Goal: Task Accomplishment & Management: Use online tool/utility

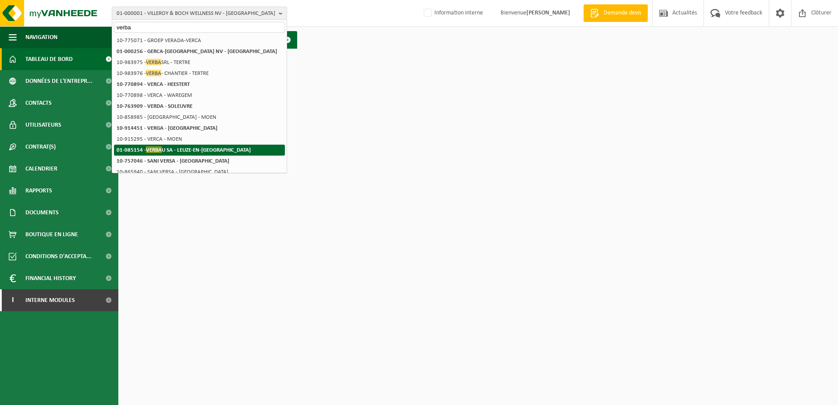
type input "verba"
click at [181, 145] on li "01-085154 - [GEOGRAPHIC_DATA] SA - [GEOGRAPHIC_DATA]" at bounding box center [199, 150] width 171 height 11
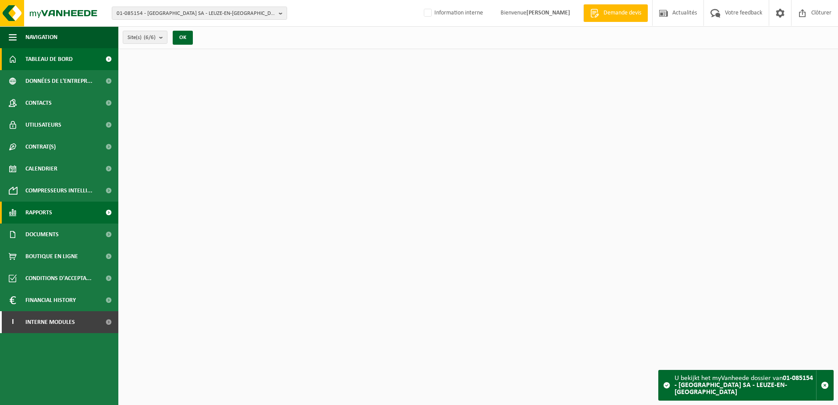
click at [57, 209] on link "Rapports" at bounding box center [59, 213] width 118 height 22
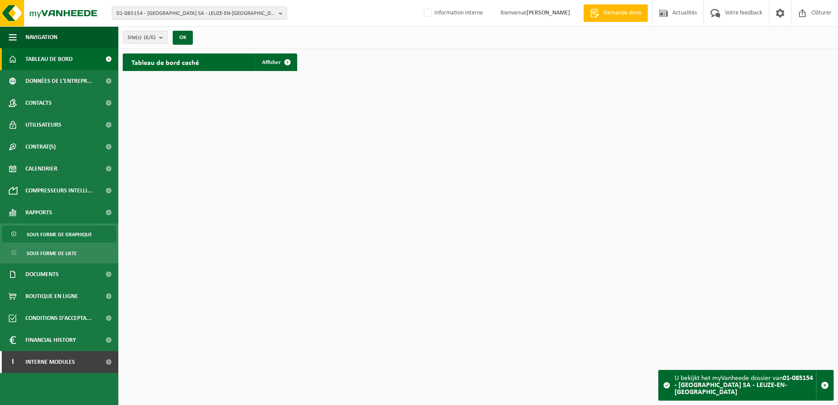
click at [71, 234] on span "Sous forme de graphique" at bounding box center [59, 234] width 65 height 17
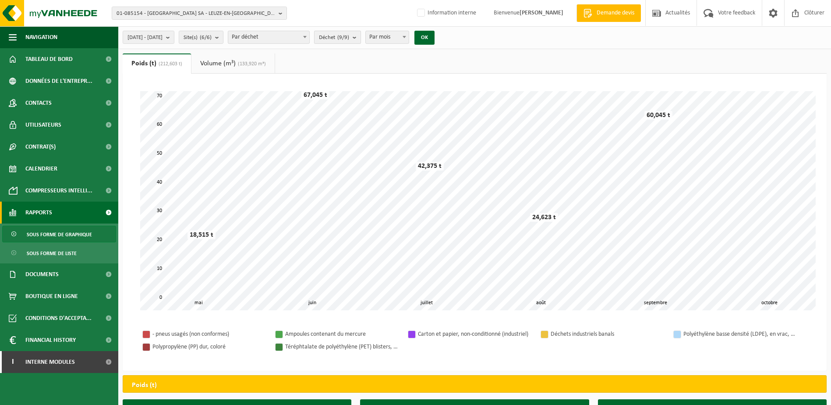
click at [349, 39] on count "(9/9)" at bounding box center [343, 38] width 12 height 6
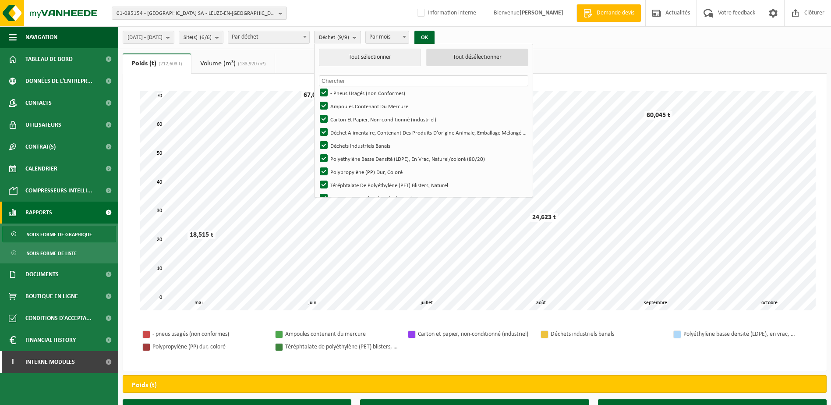
click at [492, 61] on button "Tout désélectionner" at bounding box center [477, 58] width 102 height 18
checkbox input "false"
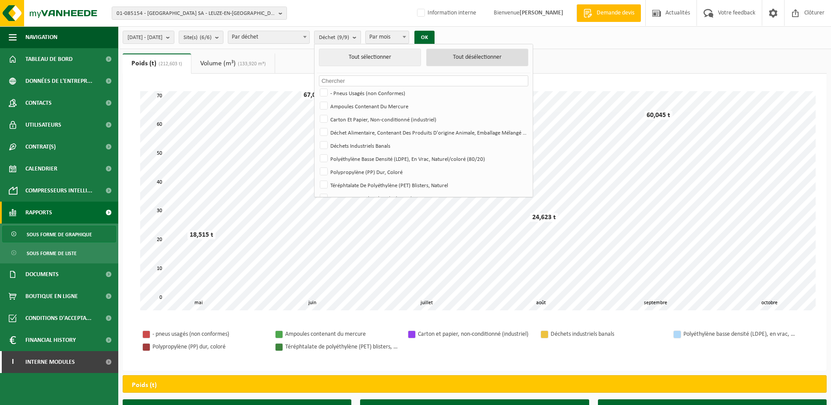
checkbox input "false"
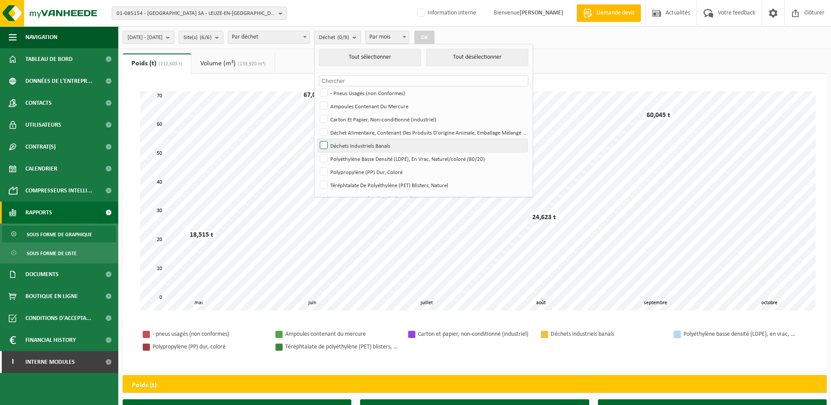
click at [373, 150] on label "Déchets Industriels Banals" at bounding box center [422, 145] width 209 height 13
click at [317, 139] on input "Déchets Industriels Banals" at bounding box center [316, 138] width 0 height 0
checkbox input "true"
click at [435, 35] on button "OK" at bounding box center [424, 38] width 20 height 14
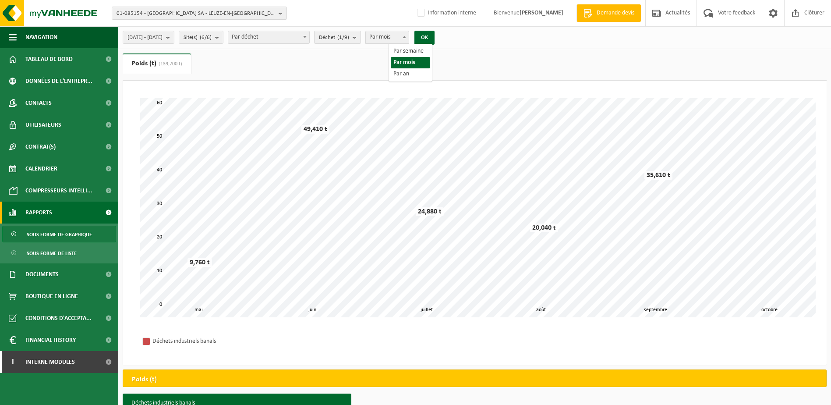
click at [409, 40] on span "Par mois" at bounding box center [387, 37] width 43 height 12
select select "3"
click at [435, 36] on button "OK" at bounding box center [424, 38] width 20 height 14
